Goal: Task Accomplishment & Management: Manage account settings

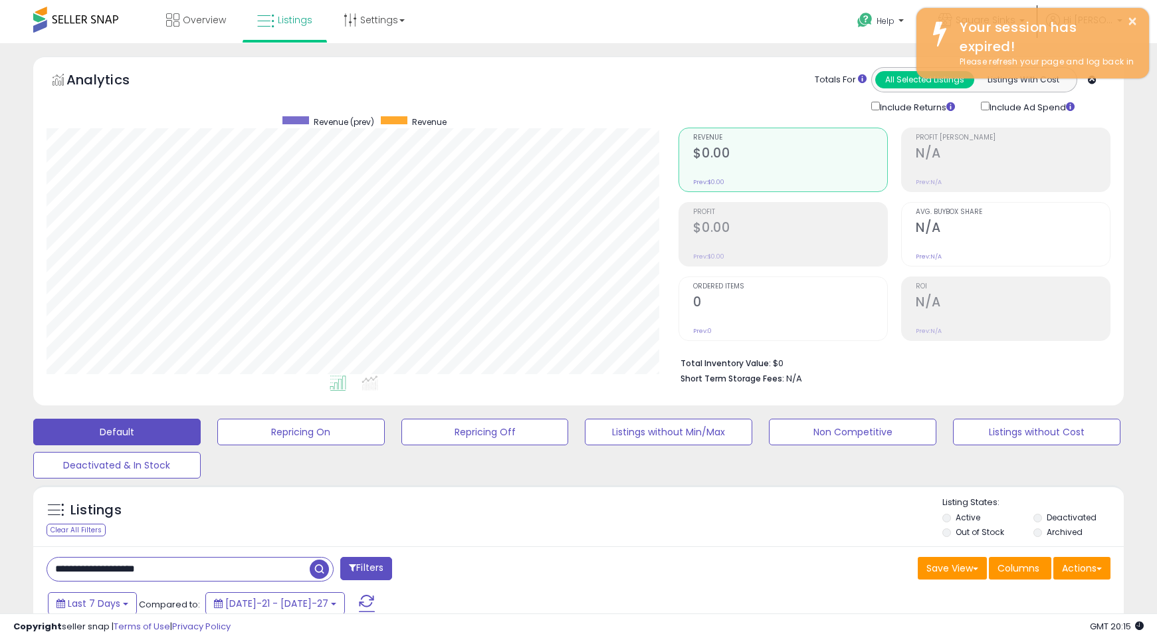
select select "**"
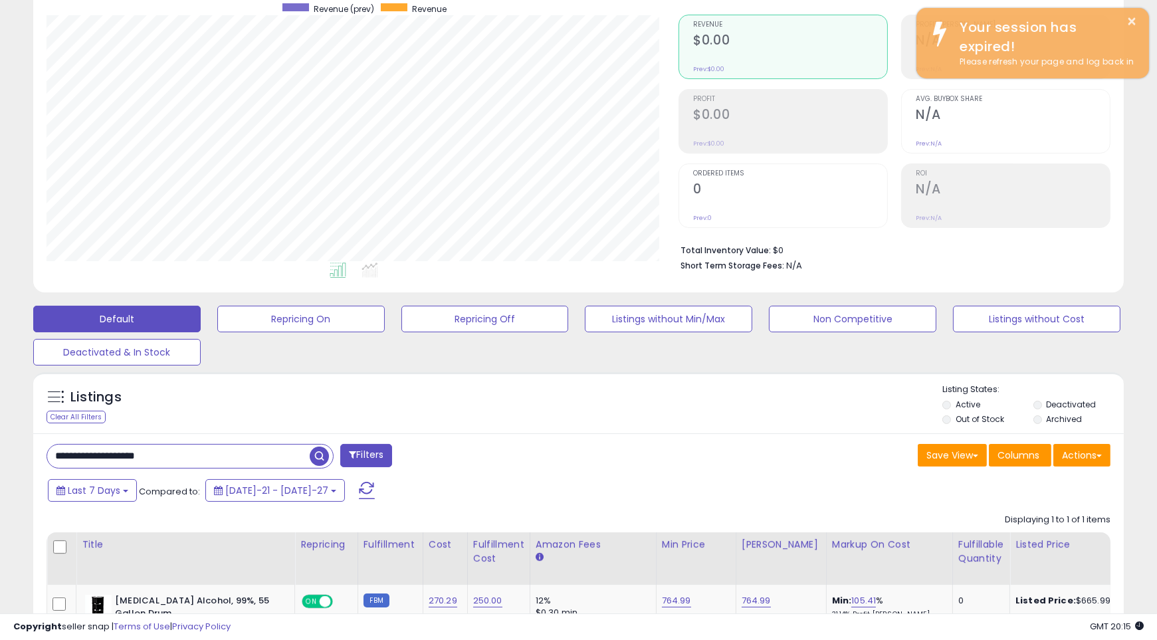
scroll to position [272, 632]
